Goal: Task Accomplishment & Management: Manage account settings

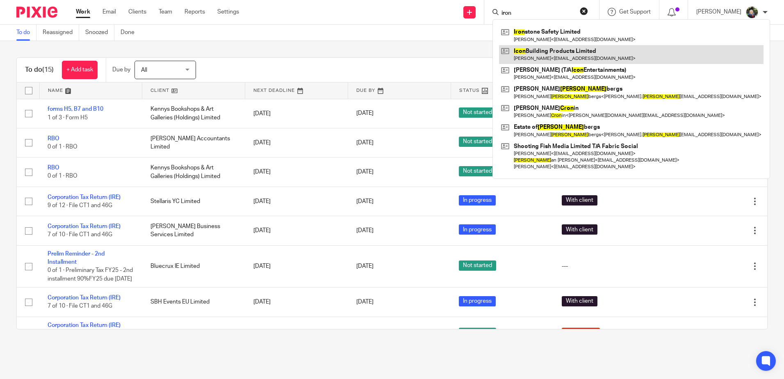
type input "iron"
click at [546, 46] on link at bounding box center [631, 54] width 265 height 19
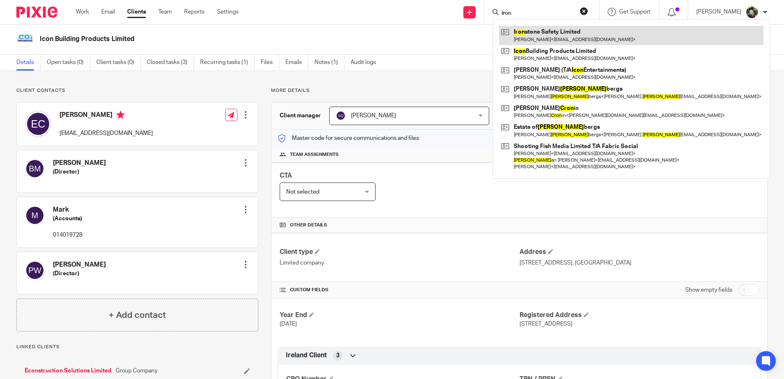
type input "iron"
click at [539, 31] on link at bounding box center [631, 35] width 265 height 19
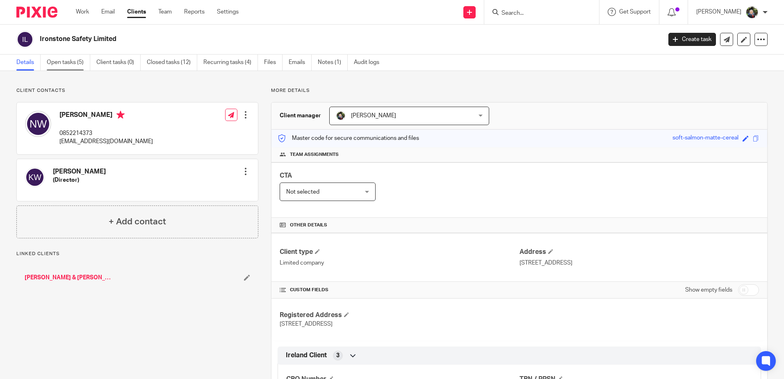
click at [62, 60] on link "Open tasks (5)" at bounding box center [68, 63] width 43 height 16
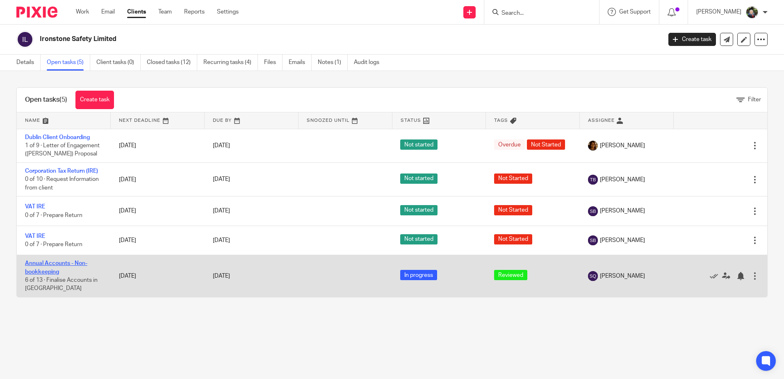
click at [47, 272] on link "Annual Accounts - Non-bookkeeping" at bounding box center [56, 268] width 62 height 14
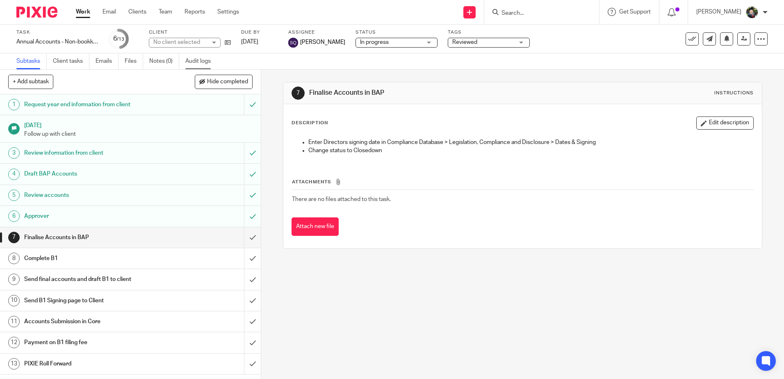
click at [211, 57] on link "Audit logs" at bounding box center [201, 61] width 32 height 16
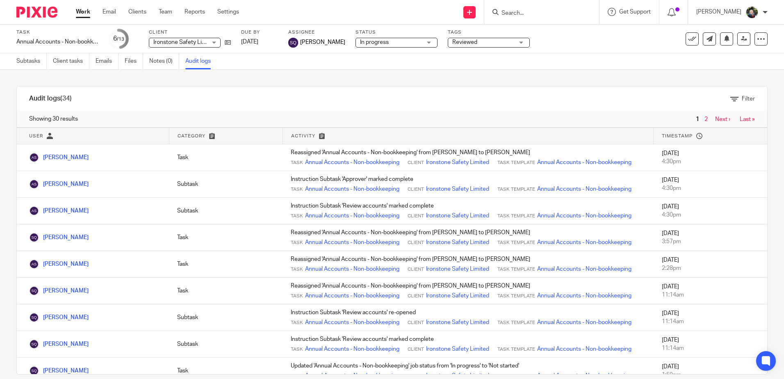
click at [80, 10] on link "Work" at bounding box center [83, 12] width 14 height 8
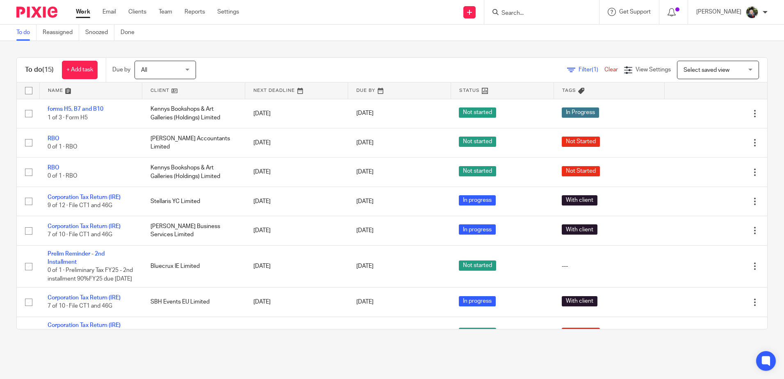
click at [527, 12] on input "Search" at bounding box center [538, 13] width 74 height 7
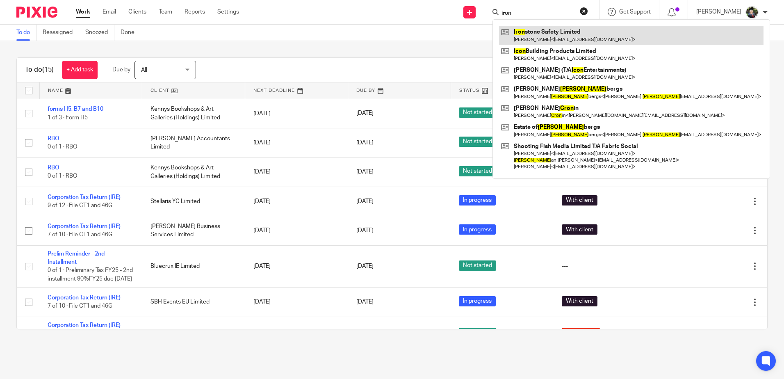
type input "iron"
click at [545, 35] on link at bounding box center [631, 35] width 265 height 19
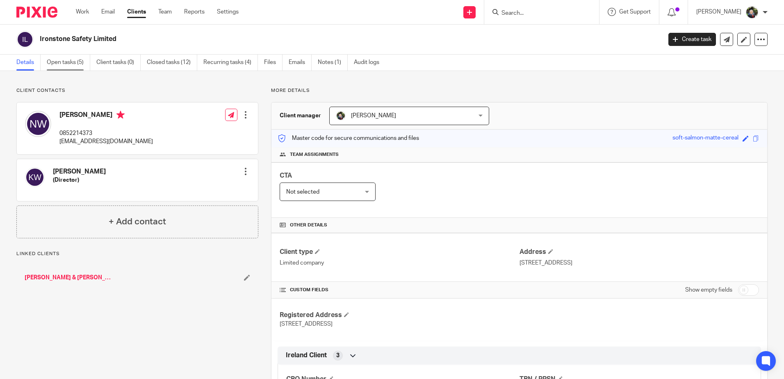
click at [71, 66] on link "Open tasks (5)" at bounding box center [68, 63] width 43 height 16
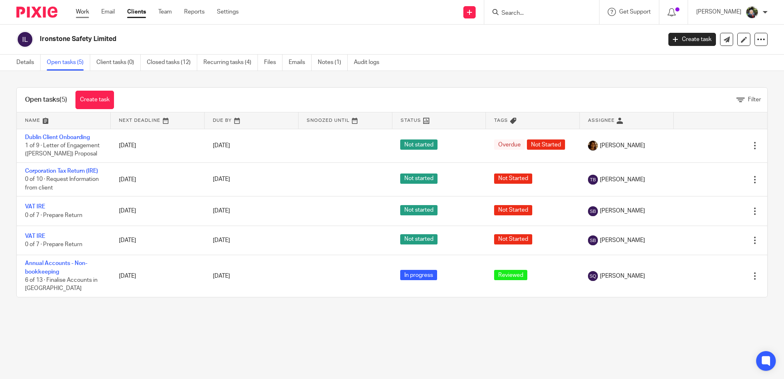
click at [86, 14] on link "Work" at bounding box center [82, 12] width 13 height 8
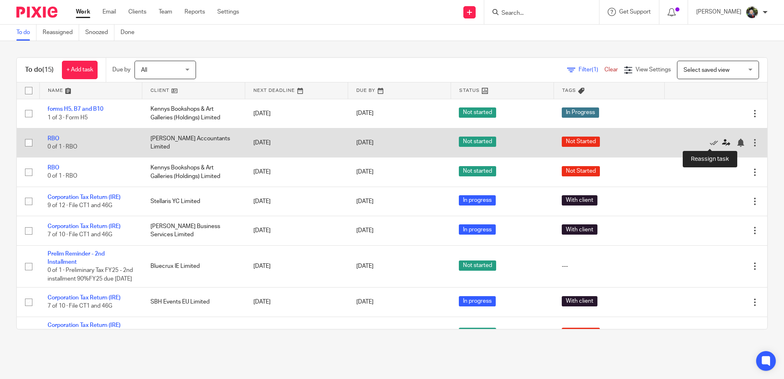
click at [722, 144] on icon at bounding box center [726, 143] width 8 height 8
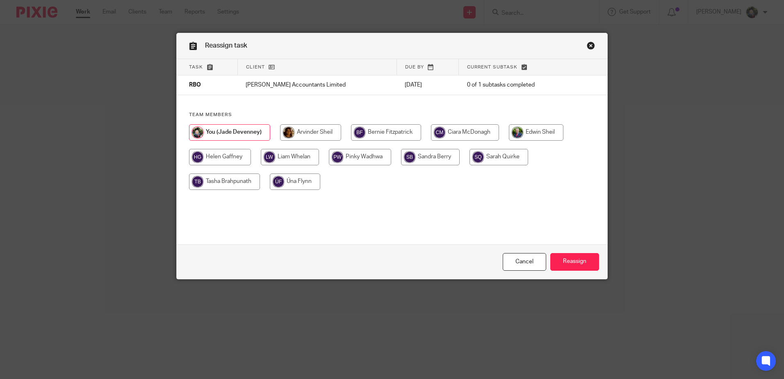
drag, startPoint x: 528, startPoint y: 130, endPoint x: 585, endPoint y: 185, distance: 78.9
click at [530, 131] on input "radio" at bounding box center [536, 132] width 55 height 16
radio input "true"
click at [569, 257] on input "Reassign" at bounding box center [575, 262] width 49 height 18
